Goal: Task Accomplishment & Management: Complete application form

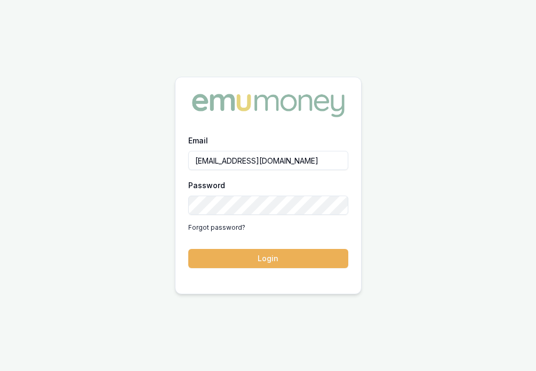
click at [313, 262] on button "Login" at bounding box center [268, 258] width 160 height 19
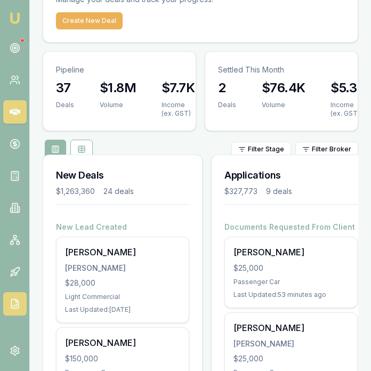
scroll to position [70, 0]
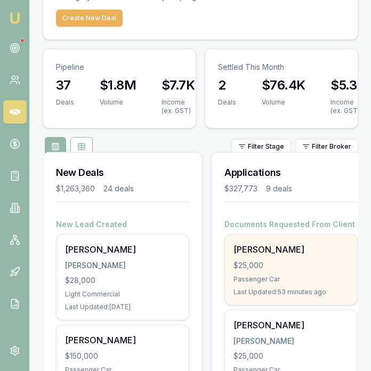
click at [253, 267] on div "$25,000" at bounding box center [291, 265] width 115 height 11
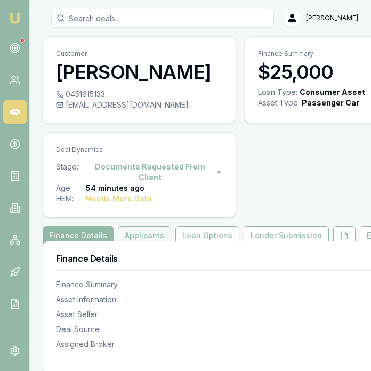
click at [149, 234] on button "Applicants" at bounding box center [144, 235] width 53 height 19
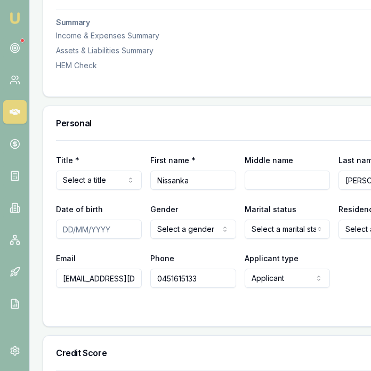
scroll to position [491, 0]
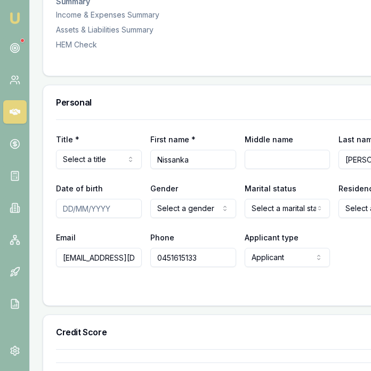
click at [65, 209] on input "Date of birth" at bounding box center [99, 208] width 86 height 19
type input "15/04/1992"
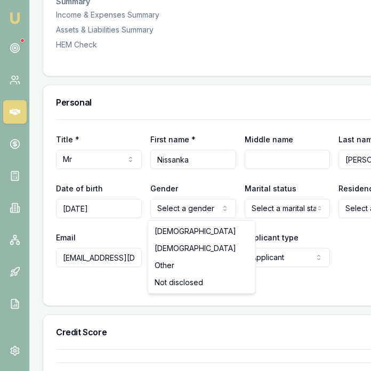
drag, startPoint x: 178, startPoint y: 235, endPoint x: 228, endPoint y: 234, distance: 49.6
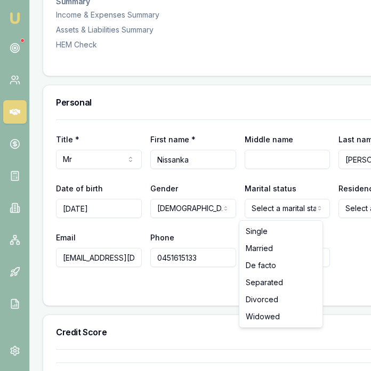
select select "MARRIED"
drag, startPoint x: 259, startPoint y: 234, endPoint x: 258, endPoint y: 253, distance: 18.7
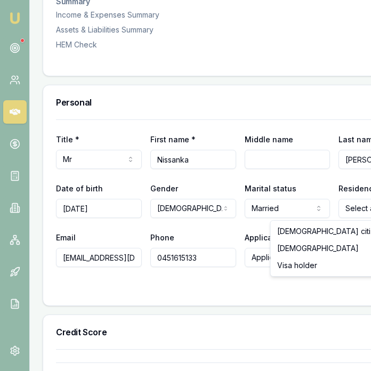
select select "VISA_HOLDER"
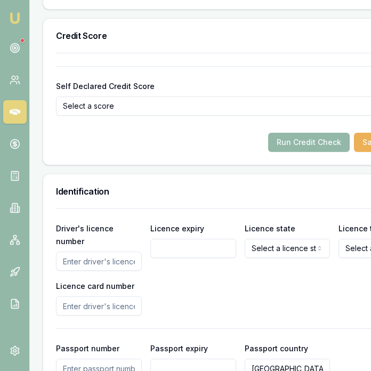
scroll to position [788, 0]
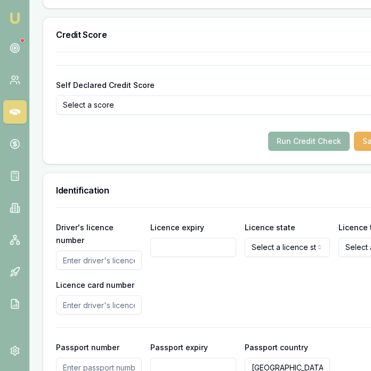
click at [99, 258] on input "Driver's licence number" at bounding box center [99, 260] width 86 height 19
type input "052489094"
click at [182, 253] on input "Licence expiry" at bounding box center [193, 247] width 86 height 19
type input "15/01/2027"
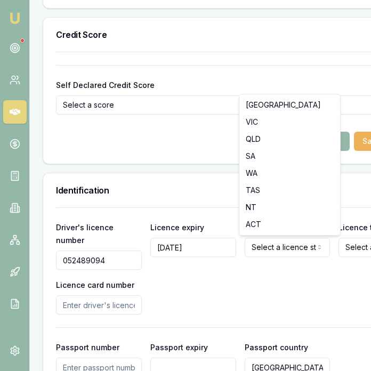
select select "VIC"
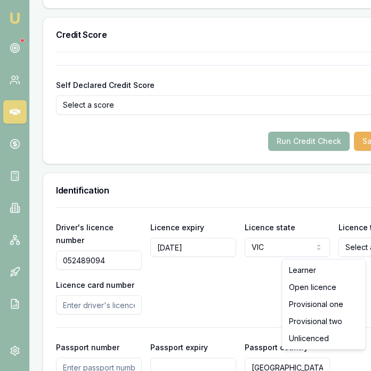
select select "OPEN_LICENCE"
drag, startPoint x: 319, startPoint y: 285, endPoint x: 265, endPoint y: 285, distance: 54.4
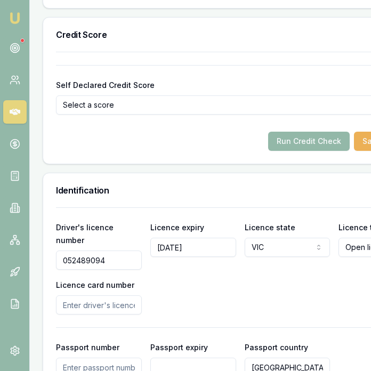
click at [103, 305] on input "Licence card number" at bounding box center [99, 304] width 86 height 19
click at [80, 314] on input "Licence card number" at bounding box center [99, 304] width 86 height 19
click at [78, 311] on input "Licence card number" at bounding box center [99, 304] width 86 height 19
type input "P2029792"
click at [208, 312] on div "Driver's licence number 052489094 Licence expiry 15/01/2027 Licence state VIC N…" at bounding box center [240, 268] width 369 height 94
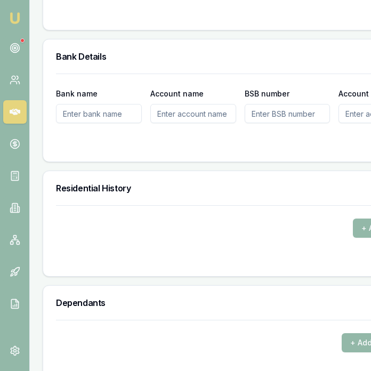
scroll to position [1281, 0]
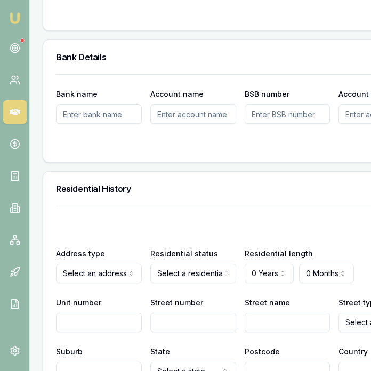
drag, startPoint x: 103, startPoint y: 295, endPoint x: 112, endPoint y: 293, distance: 8.8
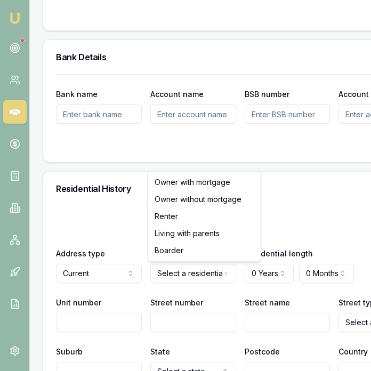
select select "RENTER"
drag, startPoint x: 179, startPoint y: 217, endPoint x: 191, endPoint y: 225, distance: 14.5
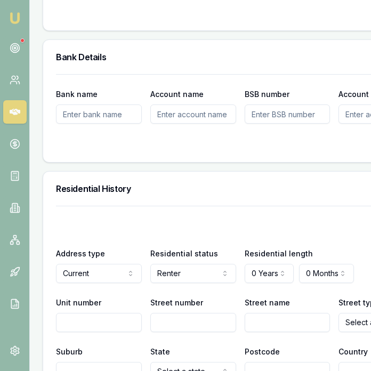
click at [260, 284] on div "X Address type Current Current Previous Residential status Renter Owner with mo…" at bounding box center [240, 293] width 369 height 175
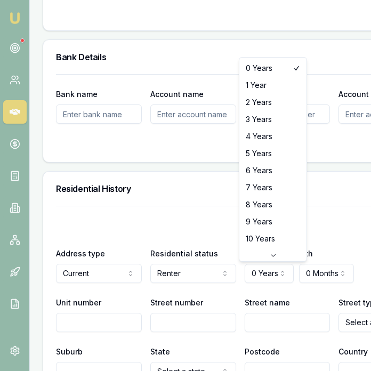
select select "3"
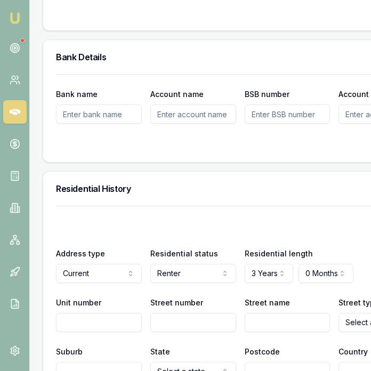
click at [182, 321] on input "Street number" at bounding box center [193, 322] width 86 height 19
type input "5"
click at [258, 325] on input "Street name" at bounding box center [288, 322] width 86 height 19
type input "Miller"
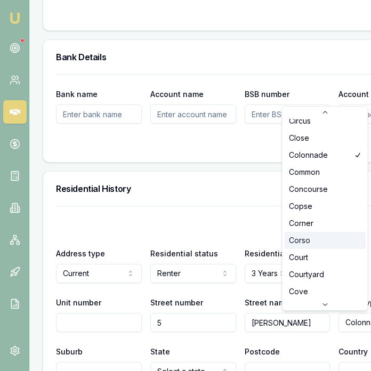
scroll to position [528, 0]
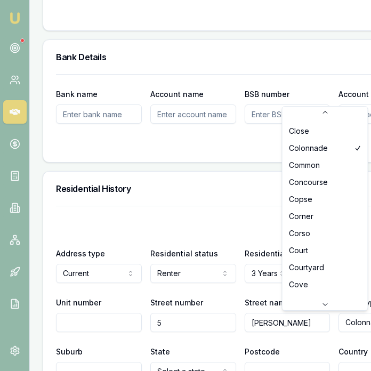
select select "Court"
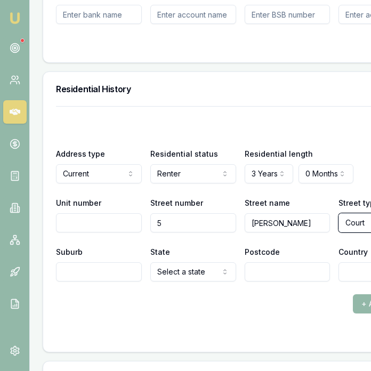
scroll to position [1408, 0]
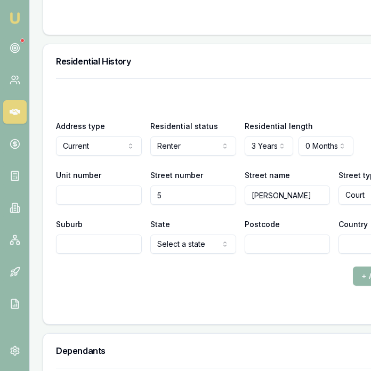
click at [93, 244] on input "Suburb" at bounding box center [99, 244] width 86 height 19
type input "Cranbourne"
select select "VIC"
type input "3977"
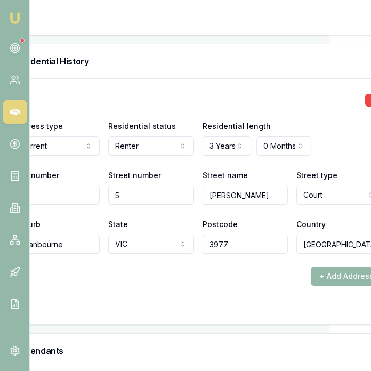
scroll to position [1408, 55]
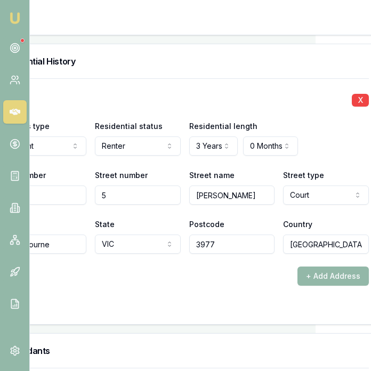
type input "Australia"
click at [153, 284] on div "+ Add Address" at bounding box center [185, 276] width 369 height 19
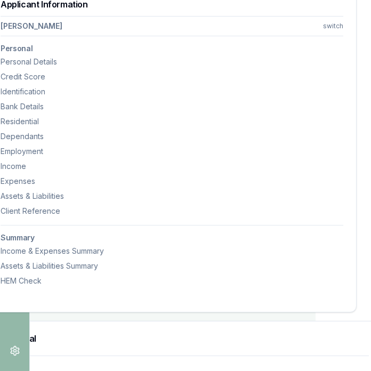
scroll to position [0, 55]
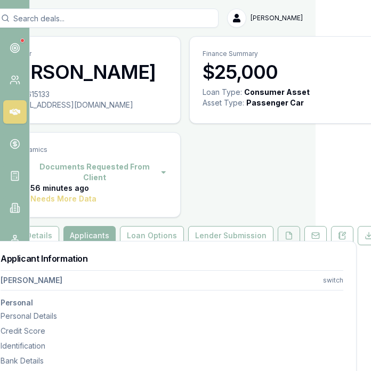
click at [278, 231] on button at bounding box center [289, 235] width 22 height 19
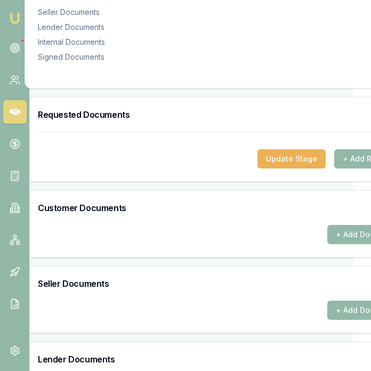
scroll to position [302, 25]
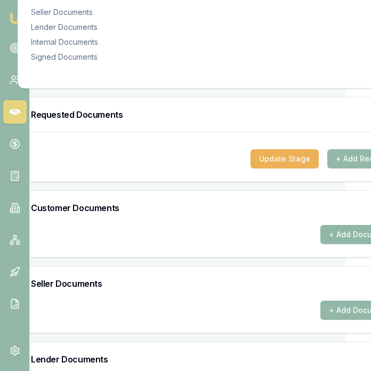
click at [337, 238] on button "+ Add Document" at bounding box center [360, 234] width 79 height 19
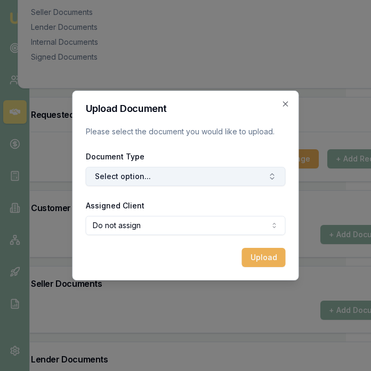
click at [165, 170] on button "Select option..." at bounding box center [186, 176] width 200 height 19
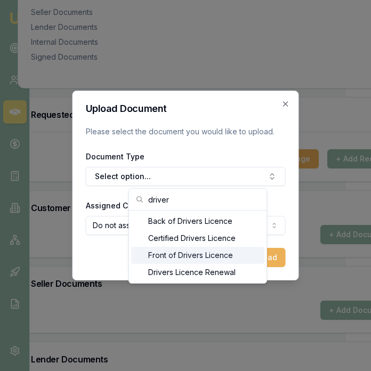
type input "driver"
click at [172, 255] on div "Front of Drivers Licence" at bounding box center [197, 255] width 133 height 17
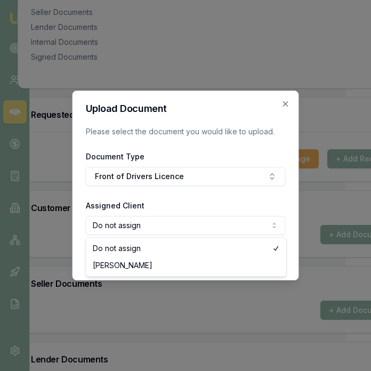
select select "U-27484T837K"
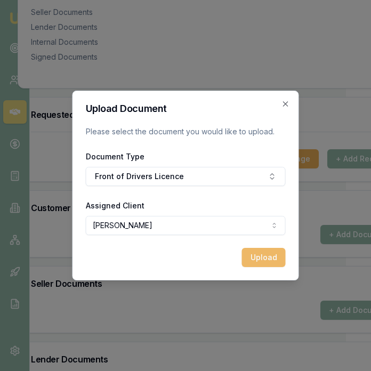
click at [247, 254] on button "Upload" at bounding box center [264, 257] width 44 height 19
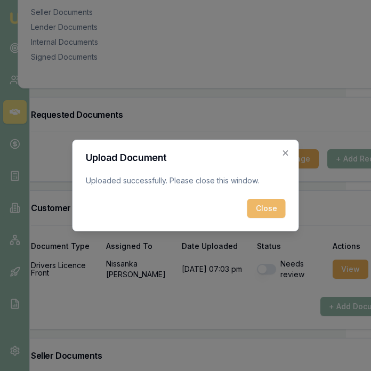
click at [270, 206] on button "Close" at bounding box center [266, 208] width 38 height 19
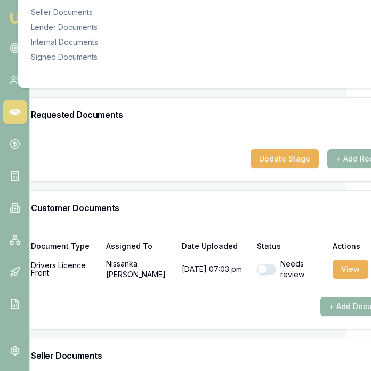
click at [267, 276] on div "Needs review" at bounding box center [290, 269] width 67 height 21
click at [264, 268] on button "button" at bounding box center [266, 269] width 19 height 11
checkbox input "true"
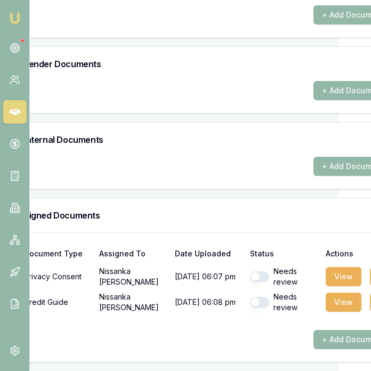
scroll to position [670, 35]
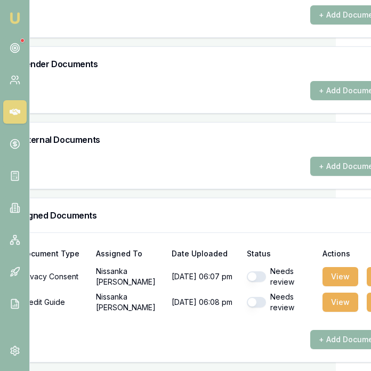
drag, startPoint x: 261, startPoint y: 269, endPoint x: 258, endPoint y: 276, distance: 8.1
click at [261, 269] on div "Needs review" at bounding box center [280, 276] width 67 height 21
click at [256, 281] on button "button" at bounding box center [256, 276] width 19 height 11
checkbox input "true"
click at [251, 303] on button "button" at bounding box center [256, 302] width 19 height 11
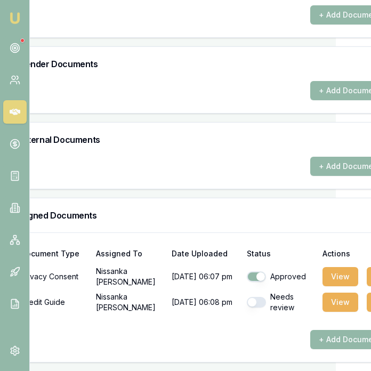
checkbox input "true"
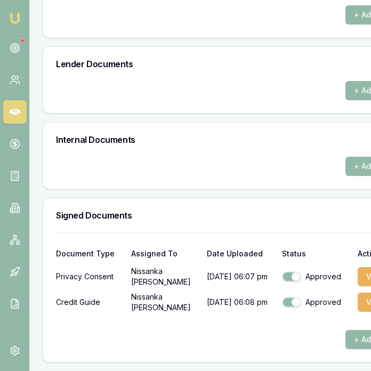
scroll to position [0, 0]
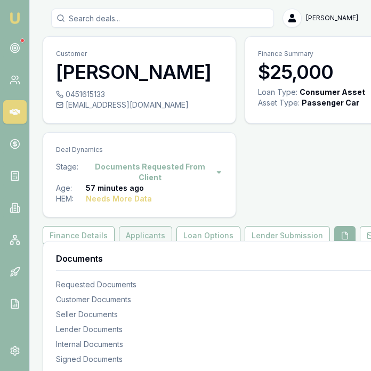
click at [145, 235] on button "Applicants" at bounding box center [145, 235] width 53 height 19
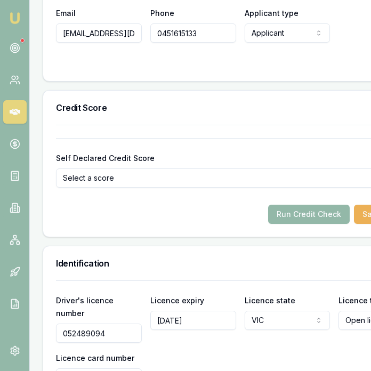
scroll to position [726, 0]
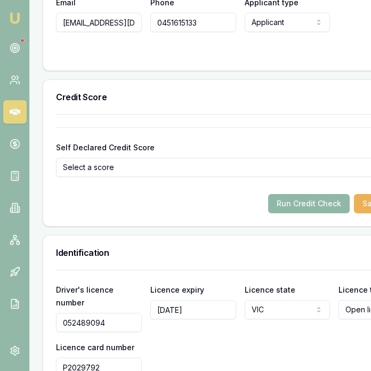
click at [307, 206] on button "Run Credit Check" at bounding box center [309, 203] width 82 height 19
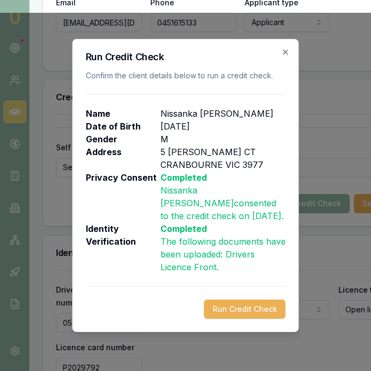
click at [250, 305] on button "Run Credit Check" at bounding box center [245, 309] width 82 height 19
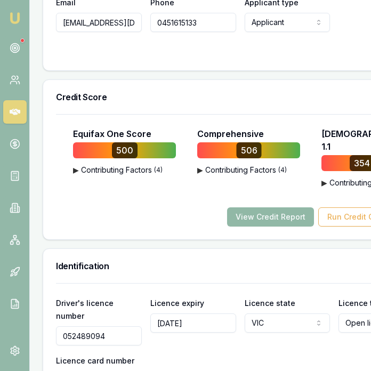
click at [253, 207] on button "View Credit Report" at bounding box center [270, 216] width 87 height 19
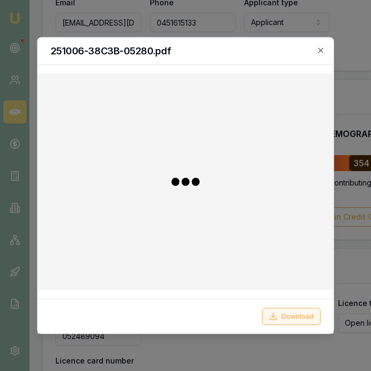
click at [277, 313] on icon at bounding box center [273, 316] width 9 height 9
click at [324, 53] on icon "button" at bounding box center [320, 50] width 9 height 9
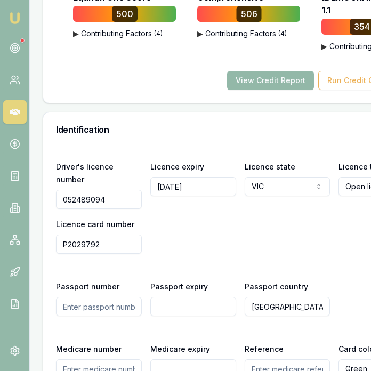
scroll to position [862, 0]
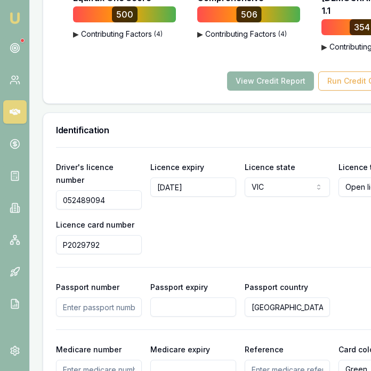
click at [112, 190] on input "052489094" at bounding box center [99, 199] width 86 height 19
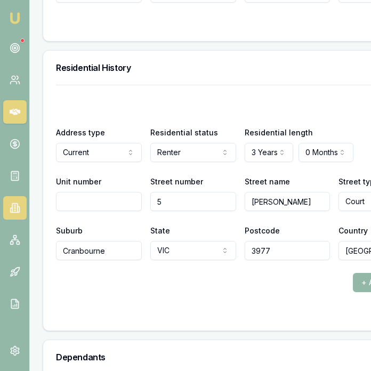
scroll to position [1417, 0]
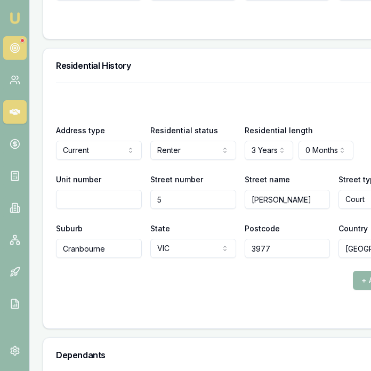
click at [11, 49] on icon at bounding box center [15, 48] width 11 height 11
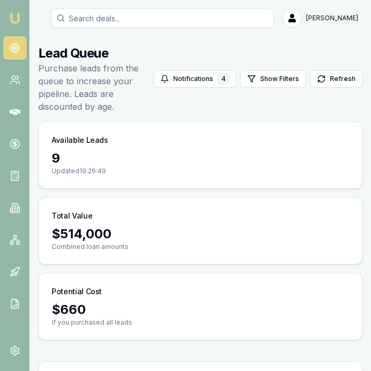
click at [20, 19] on img at bounding box center [15, 18] width 13 height 13
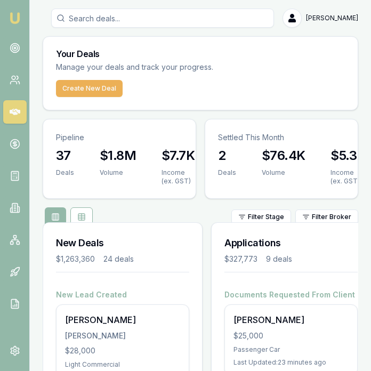
click at [106, 79] on div "Your Deals Manage your deals and track your progress." at bounding box center [200, 58] width 315 height 43
click at [105, 84] on button "Create New Deal" at bounding box center [89, 88] width 67 height 17
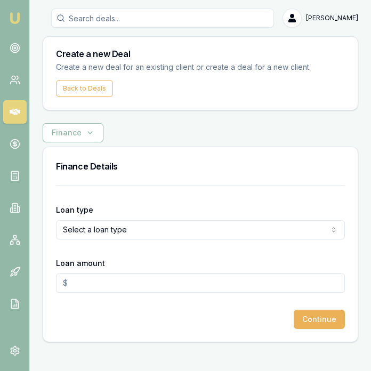
click at [137, 230] on html "Emu Broker Deals New Deal Eujin Ooi Toggle Menu Create a new Deal Create a new …" at bounding box center [185, 185] width 371 height 371
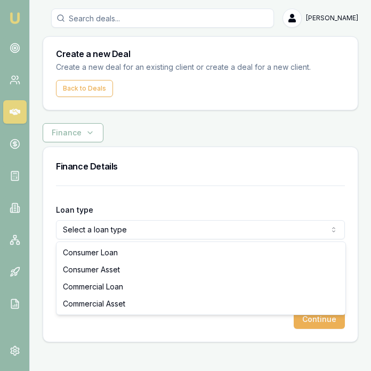
select select "CONSUMER_ASSET"
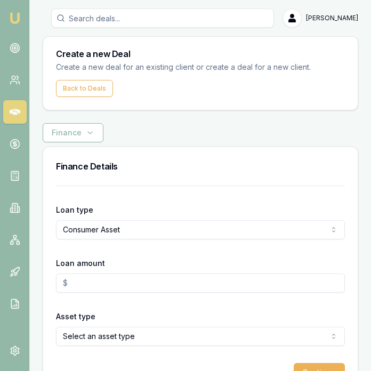
click at [123, 278] on input "Loan amount" at bounding box center [200, 283] width 289 height 19
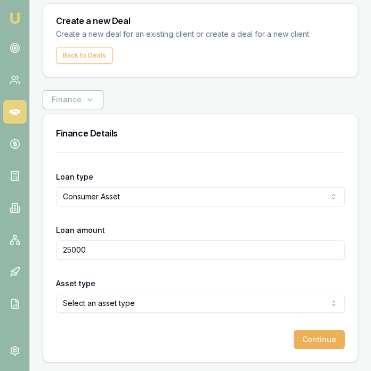
type input "$25,000.00"
click at [142, 297] on html "Emu Broker Deals New Deal Eujin Ooi Toggle Menu Create a new Deal Create a new …" at bounding box center [185, 152] width 371 height 371
click at [327, 340] on button "Continue" at bounding box center [319, 339] width 51 height 19
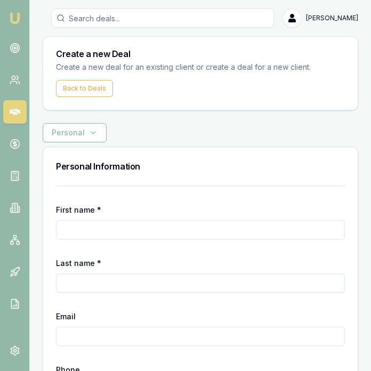
click at [136, 225] on input "First name *" at bounding box center [200, 229] width 289 height 19
type input "Hennayake"
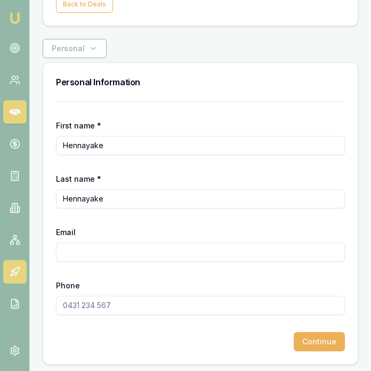
scroll to position [86, 0]
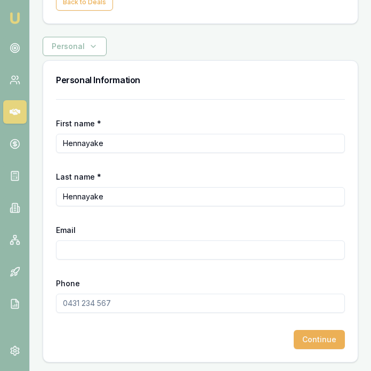
click at [70, 304] on input "Phone" at bounding box center [200, 303] width 289 height 19
paste input "0452 271 066"
type input "0452 271 066"
paste input "nadanant@gmail.com"
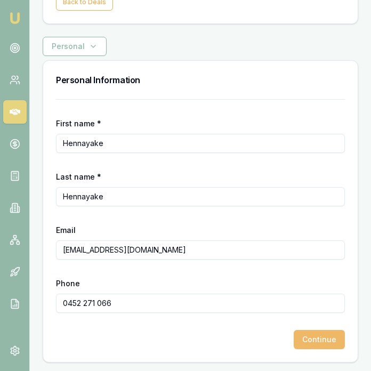
type input "nadanant@gmail.com"
click at [321, 338] on button "Continue" at bounding box center [319, 339] width 51 height 19
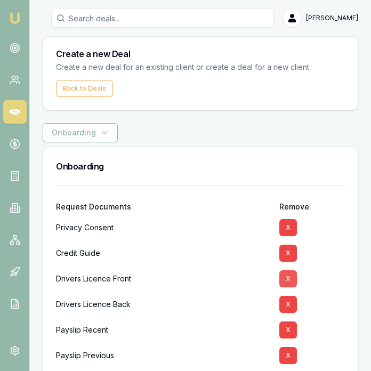
click at [283, 275] on button "X" at bounding box center [288, 278] width 18 height 17
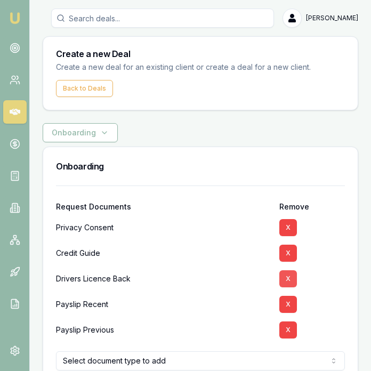
click at [282, 275] on button "X" at bounding box center [288, 278] width 18 height 17
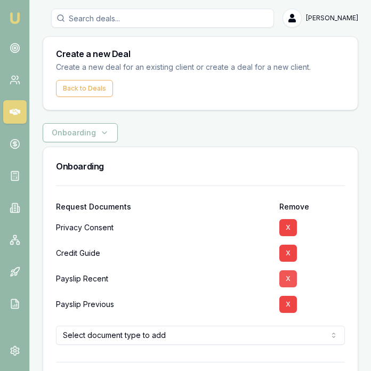
click at [282, 275] on button "X" at bounding box center [288, 278] width 18 height 17
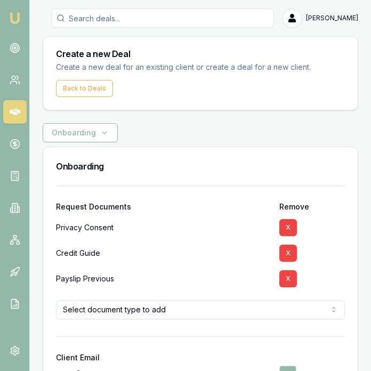
click at [282, 275] on button "X" at bounding box center [288, 278] width 18 height 17
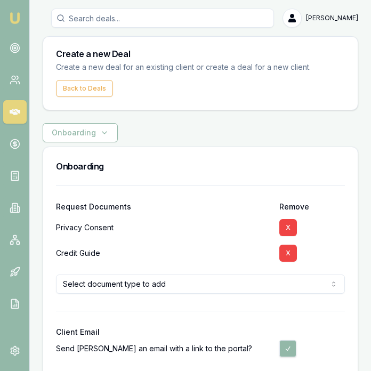
scroll to position [49, 0]
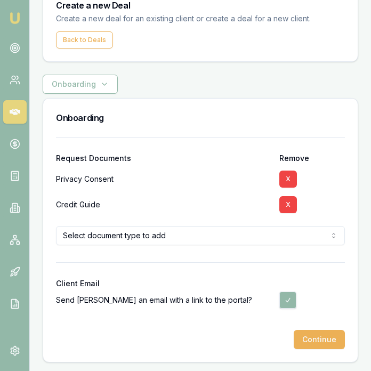
click at [320, 334] on button "Continue" at bounding box center [319, 339] width 51 height 19
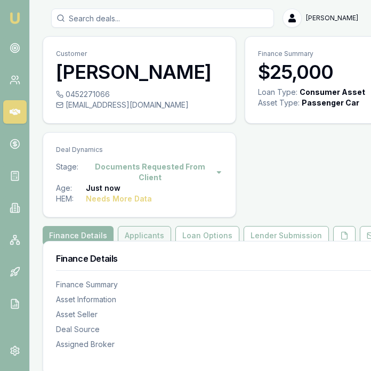
click at [145, 245] on button "Applicants" at bounding box center [144, 235] width 53 height 19
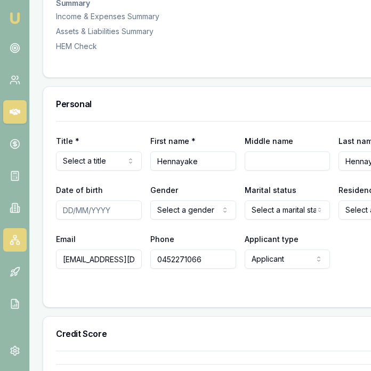
scroll to position [505, 0]
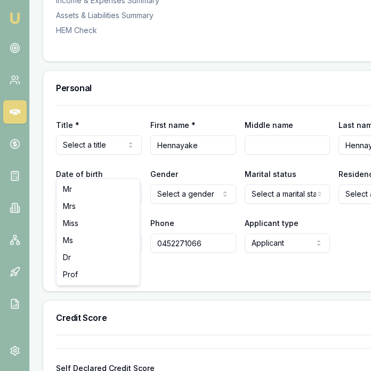
select select "Mrs"
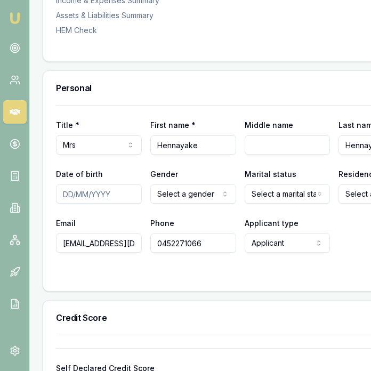
click at [65, 204] on input "Date of birth" at bounding box center [99, 194] width 86 height 19
type input "15/12/1994"
select select "FEMALE"
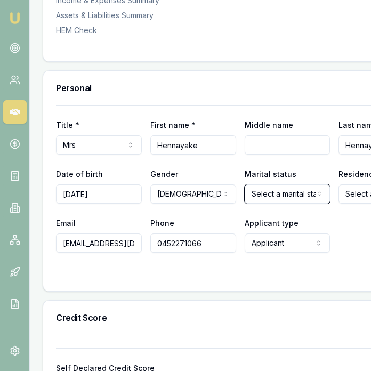
select select "MARRIED"
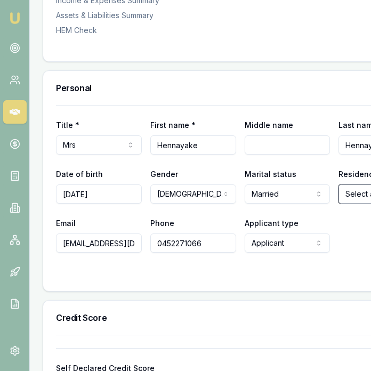
select select "VISA_HOLDER"
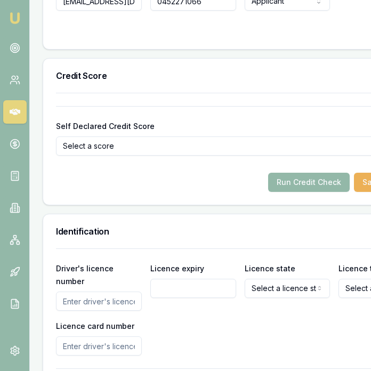
scroll to position [826, 0]
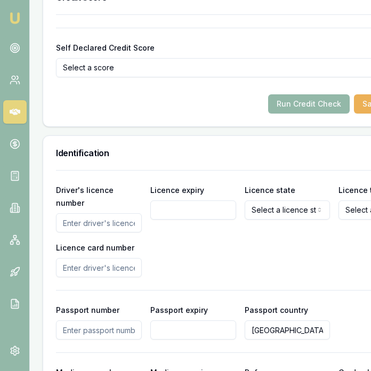
click at [113, 233] on input "Driver's licence number" at bounding box center [99, 222] width 86 height 19
type input "054410298"
type input "27/12/2027"
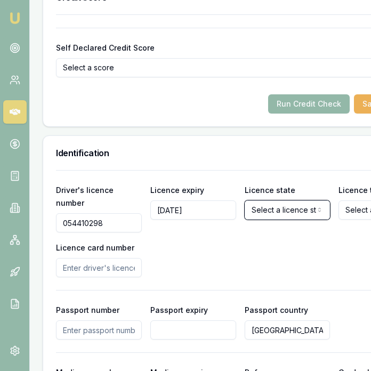
select select "VIC"
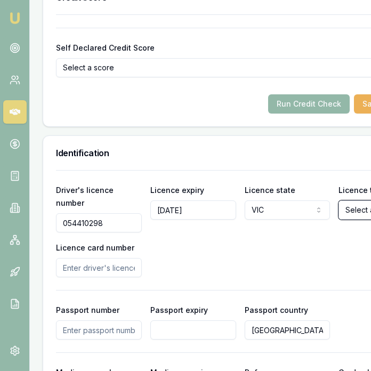
select select "OPEN_LICENCE"
type input "P3865631"
click at [240, 277] on div "Driver's licence number 054410298 Licence expiry 27/12/2027 Licence state VIC N…" at bounding box center [240, 230] width 369 height 94
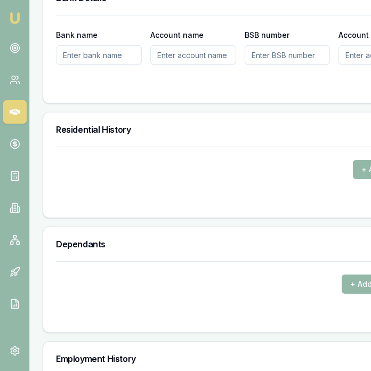
scroll to position [1340, 0]
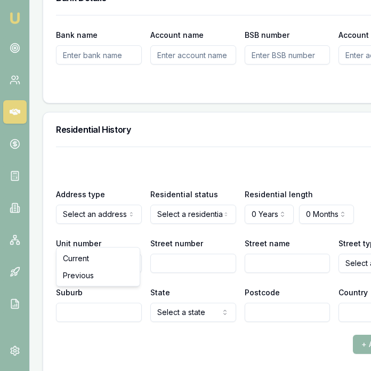
drag, startPoint x: 102, startPoint y: 258, endPoint x: 124, endPoint y: 252, distance: 22.6
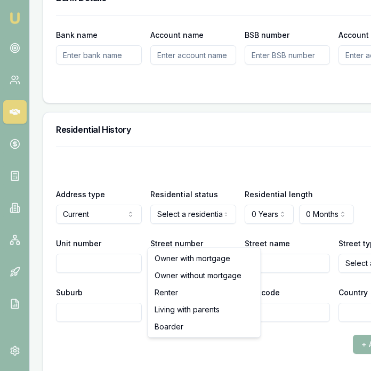
select select "RENTER"
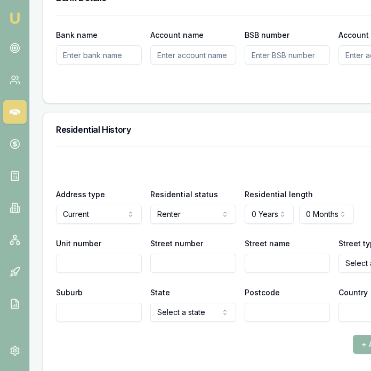
click at [260, 90] on form "Bank name Account name BSB number Account number" at bounding box center [240, 52] width 369 height 75
click at [178, 273] on input "Street number" at bounding box center [193, 263] width 86 height 19
type input "5"
type input "Miller"
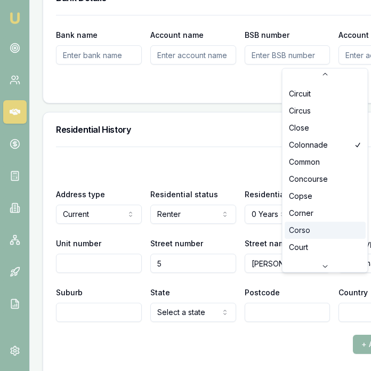
scroll to position [495, 0]
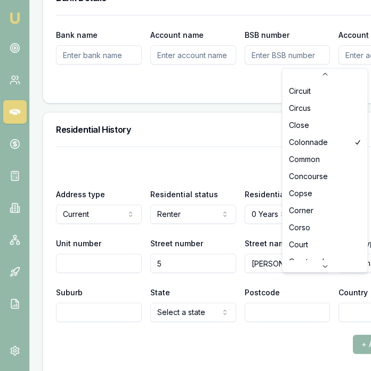
select select "Court"
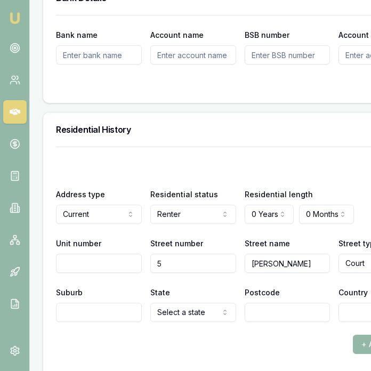
click at [98, 322] on input "Suburb" at bounding box center [99, 312] width 86 height 19
type input "Cranbourne"
select select "VIC"
type input "3977"
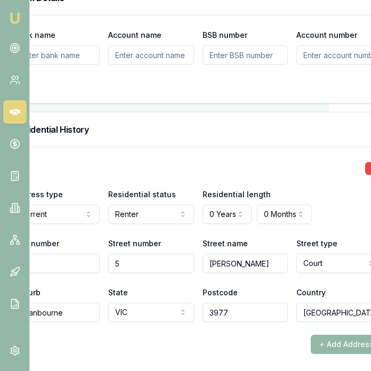
type input "Australia"
click at [161, 354] on div "+ Add Address" at bounding box center [198, 344] width 369 height 19
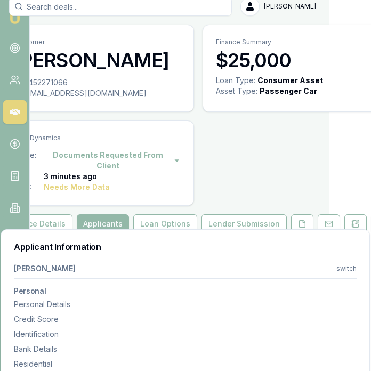
scroll to position [0, 42]
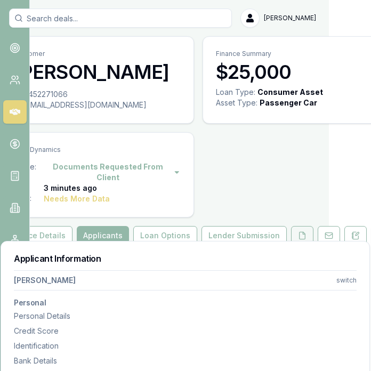
click at [291, 245] on button at bounding box center [302, 235] width 22 height 19
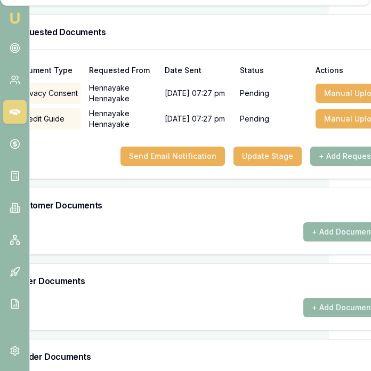
scroll to position [401, 42]
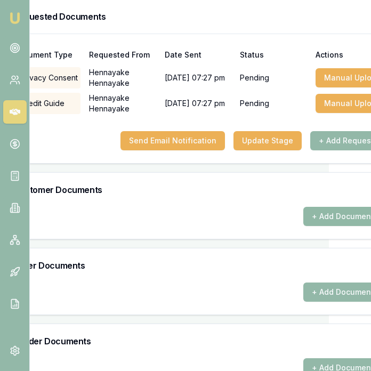
click at [340, 226] on button "+ Add Document" at bounding box center [342, 216] width 79 height 19
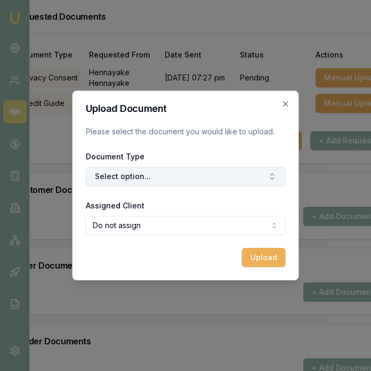
click at [185, 183] on button "Select option..." at bounding box center [186, 176] width 200 height 19
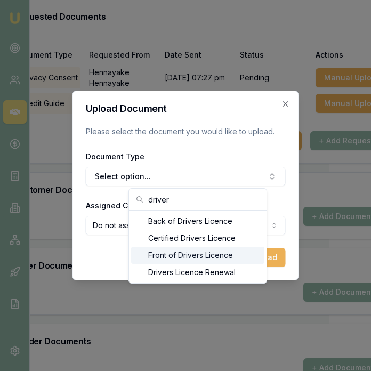
type input "driver"
click at [190, 252] on div "Front of Drivers Licence" at bounding box center [197, 255] width 133 height 17
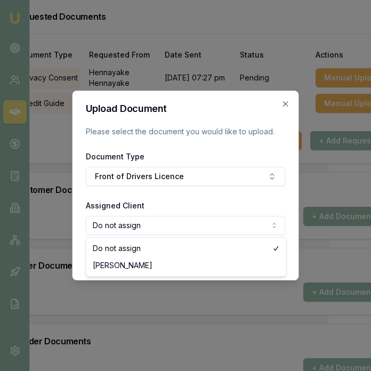
select select "U-O3NMOTSVFU"
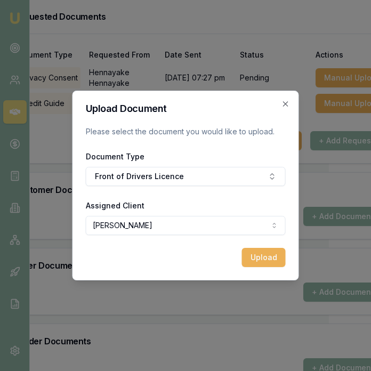
click at [247, 259] on button "Upload" at bounding box center [264, 257] width 44 height 19
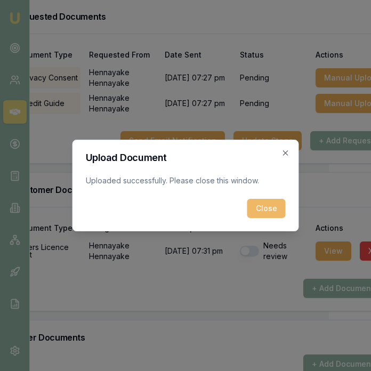
click at [259, 217] on button "Close" at bounding box center [266, 208] width 38 height 19
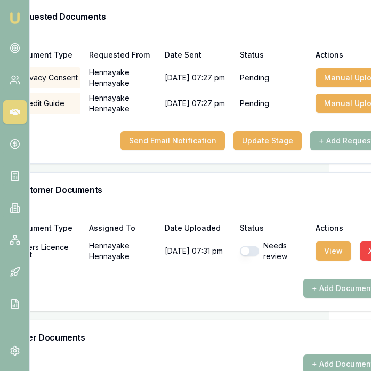
click at [244, 257] on button "button" at bounding box center [249, 251] width 19 height 11
checkbox input "true"
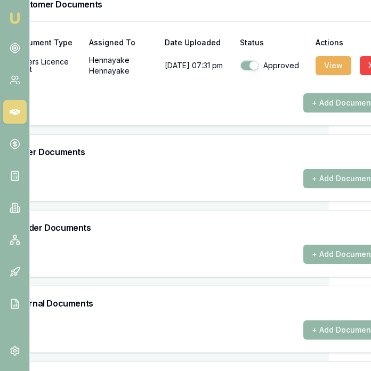
scroll to position [691, 42]
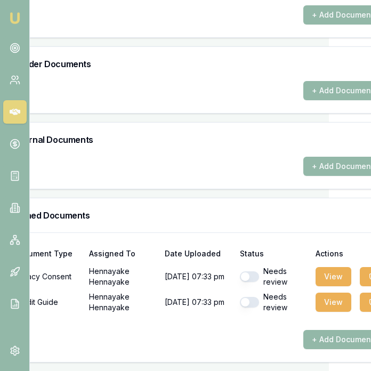
click at [249, 278] on button "button" at bounding box center [249, 276] width 19 height 11
checkbox input "true"
click at [245, 306] on button "button" at bounding box center [249, 302] width 19 height 11
checkbox input "true"
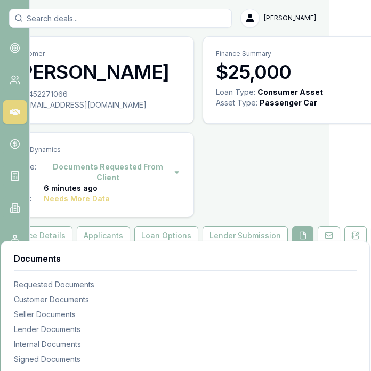
scroll to position [0, 0]
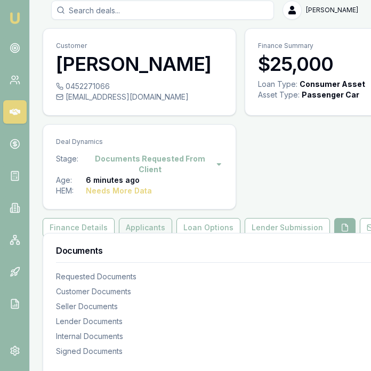
click at [151, 237] on button "Applicants" at bounding box center [145, 227] width 53 height 19
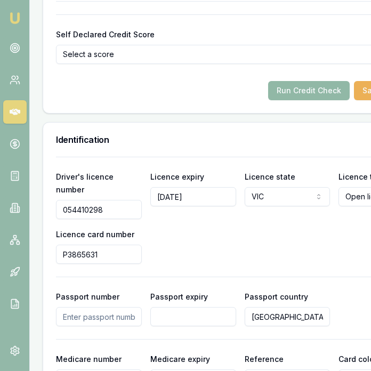
scroll to position [841, 0]
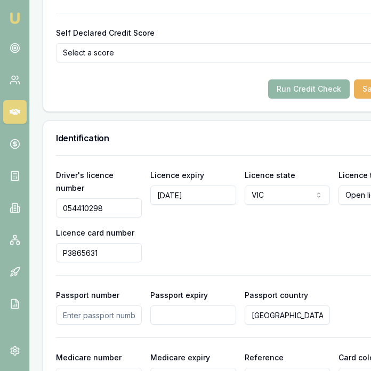
click at [286, 99] on button "Run Credit Check" at bounding box center [309, 88] width 82 height 19
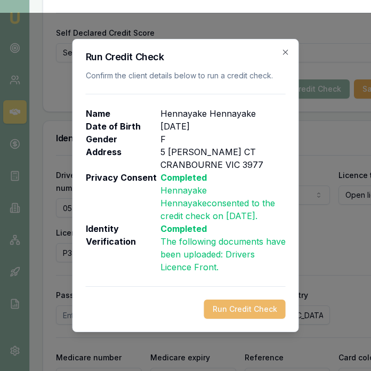
click at [264, 309] on button "Run Credit Check" at bounding box center [245, 309] width 82 height 19
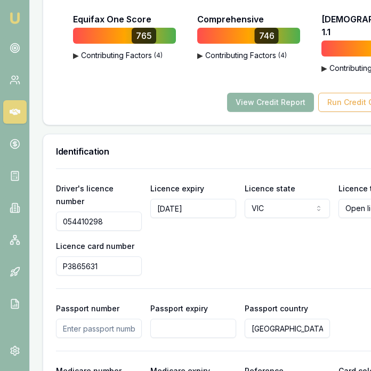
click at [267, 112] on button "View Credit Report" at bounding box center [270, 102] width 87 height 19
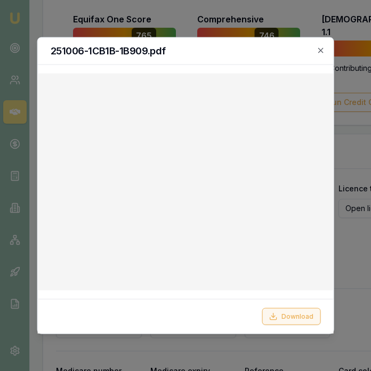
click at [302, 315] on button "Download" at bounding box center [291, 316] width 59 height 17
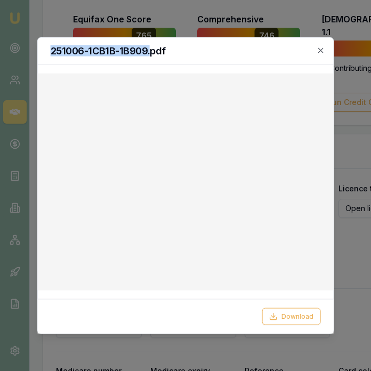
drag, startPoint x: 151, startPoint y: 52, endPoint x: 53, endPoint y: 50, distance: 98.2
click at [52, 51] on h2 "251006-1CB1B-1B909.pdf" at bounding box center [186, 51] width 270 height 10
click at [319, 50] on icon "button" at bounding box center [320, 50] width 9 height 9
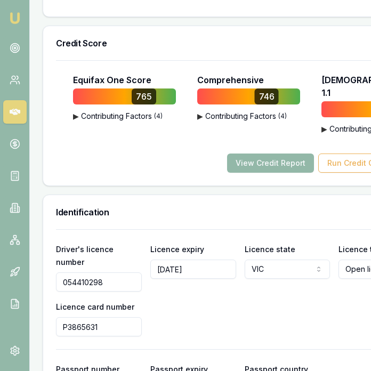
scroll to position [780, 0]
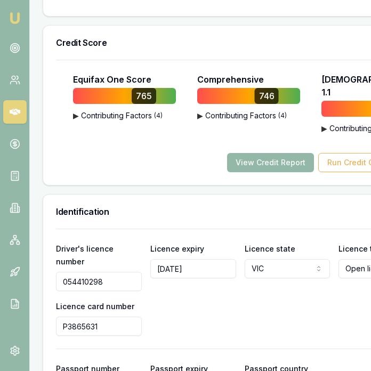
click at [100, 291] on input "054410298" at bounding box center [99, 281] width 86 height 19
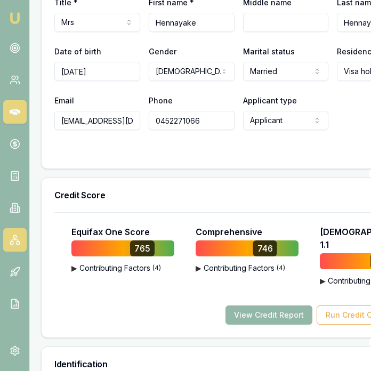
scroll to position [634, 2]
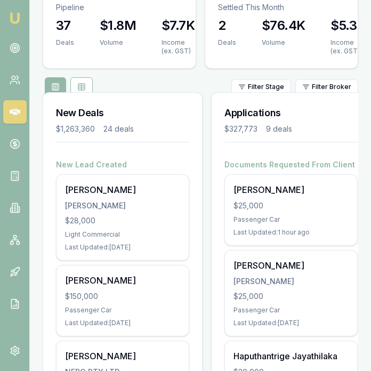
scroll to position [131, 0]
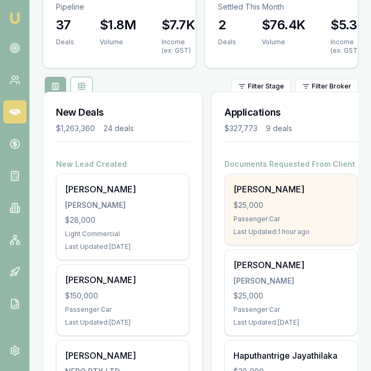
click at [292, 219] on div "Passenger Car" at bounding box center [291, 219] width 115 height 9
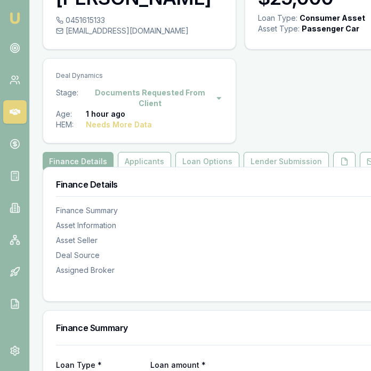
scroll to position [77, 0]
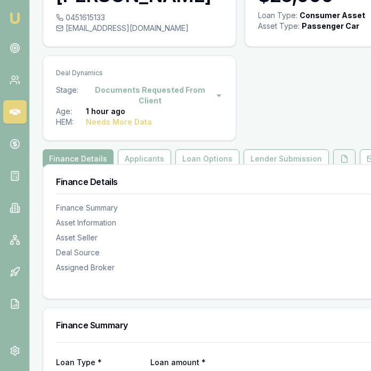
click at [340, 157] on icon at bounding box center [344, 159] width 9 height 9
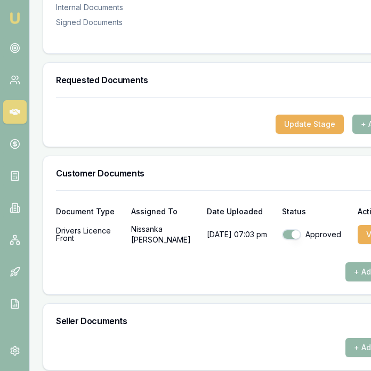
scroll to position [325, 0]
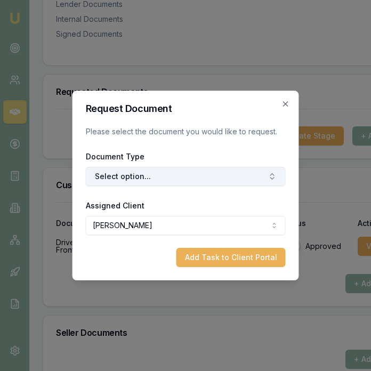
click at [211, 178] on button "Select option..." at bounding box center [186, 176] width 200 height 19
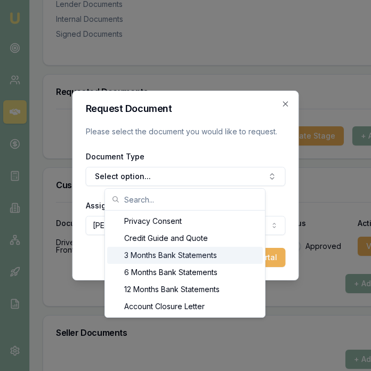
click at [191, 259] on div "3 Months Bank Statements" at bounding box center [185, 255] width 156 height 17
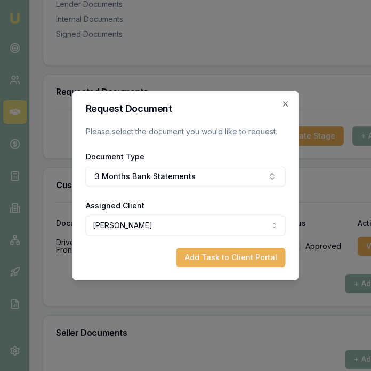
click at [217, 255] on button "Add Task to Client Portal" at bounding box center [231, 257] width 109 height 19
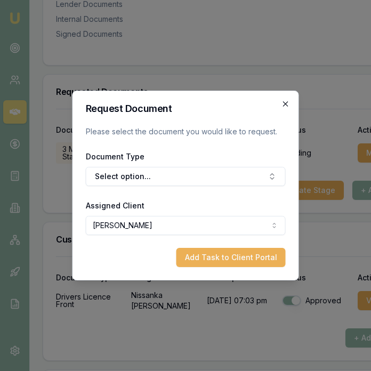
click at [284, 103] on icon "button" at bounding box center [285, 103] width 5 height 5
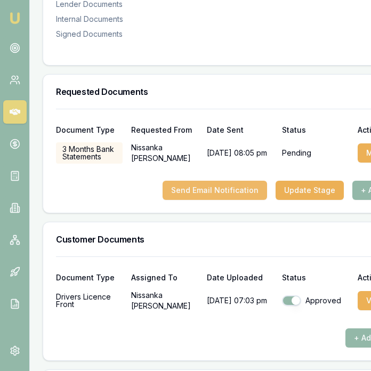
click at [210, 186] on button "Send Email Notification" at bounding box center [215, 190] width 105 height 19
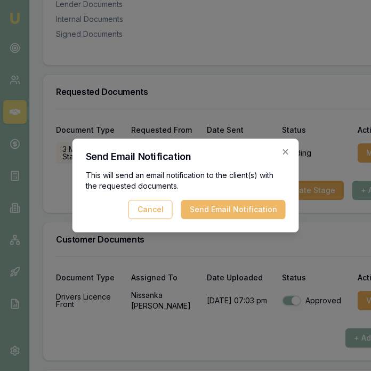
click at [201, 206] on button "Send Email Notification" at bounding box center [233, 209] width 105 height 19
